Goal: Task Accomplishment & Management: Use online tool/utility

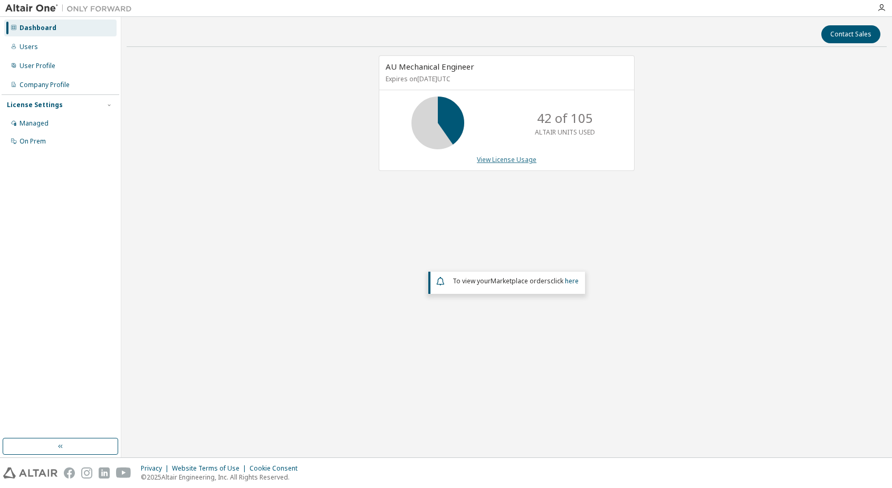
click at [495, 162] on link "View License Usage" at bounding box center [507, 159] width 60 height 9
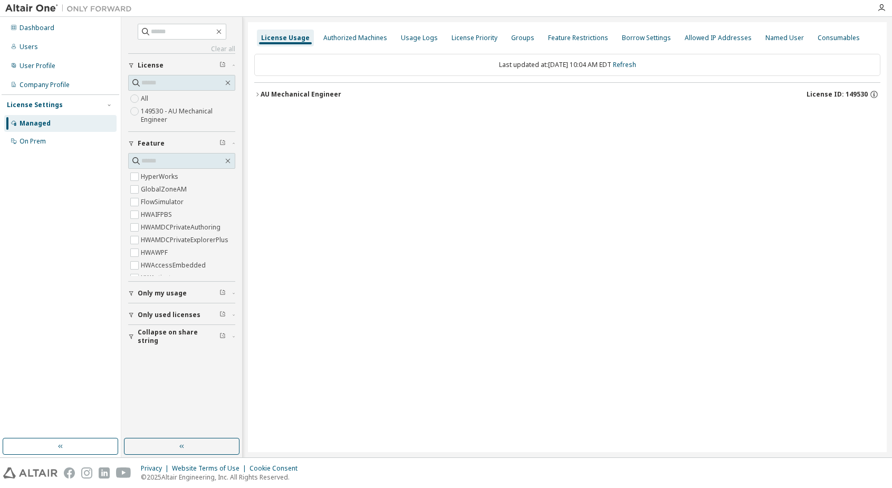
click at [287, 93] on div "AU Mechanical Engineer" at bounding box center [301, 94] width 81 height 8
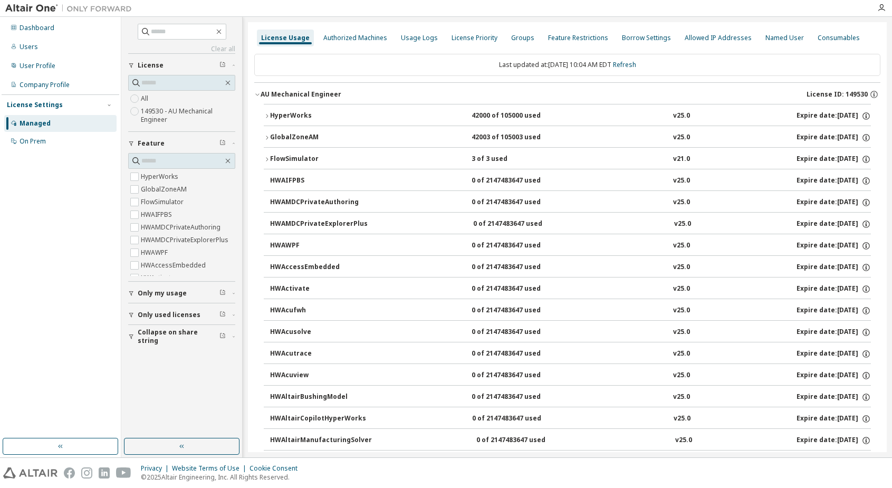
click at [297, 158] on div "FlowSimulator" at bounding box center [317, 159] width 95 height 9
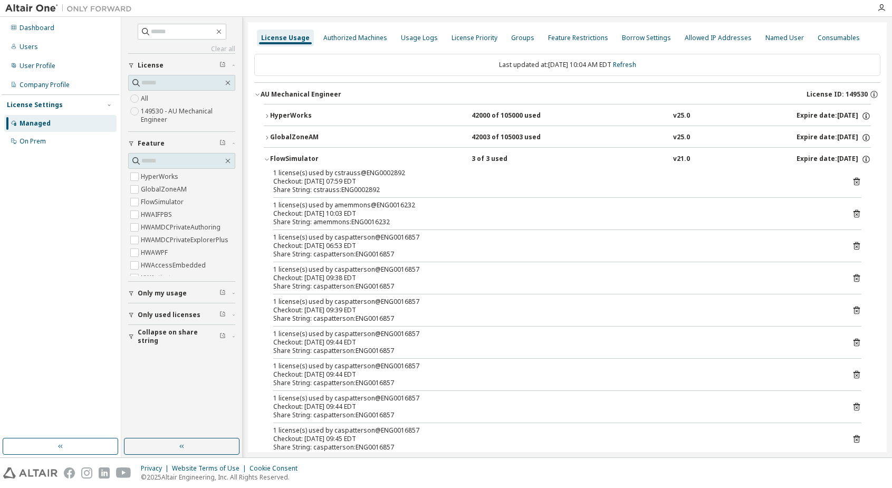
scroll to position [53, 0]
